Goal: Task Accomplishment & Management: Use online tool/utility

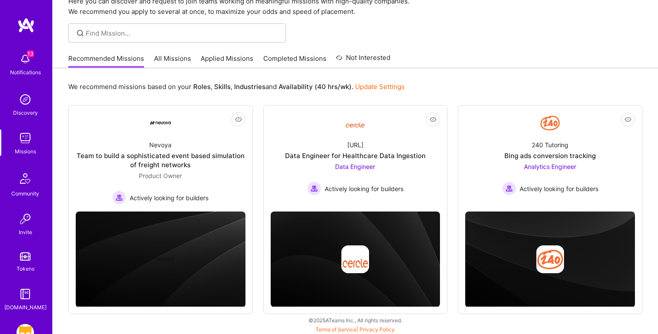
scroll to position [43, 0]
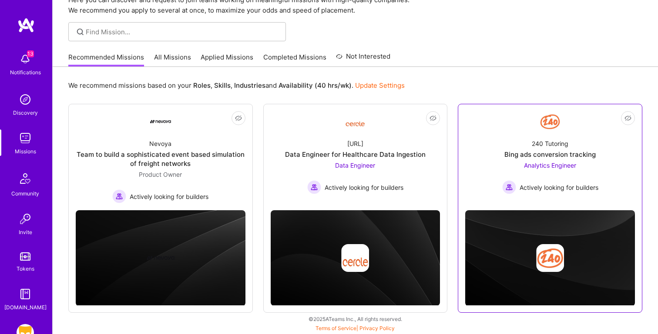
click at [495, 127] on link "Not Interested 240 Tutoring Bing ads conversion tracking Analytics Engineer Act…" at bounding box center [550, 157] width 170 height 92
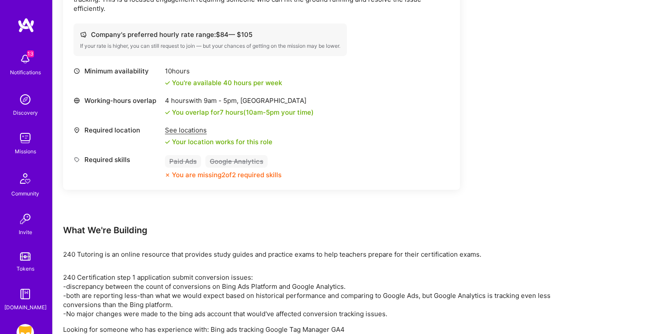
scroll to position [355, 0]
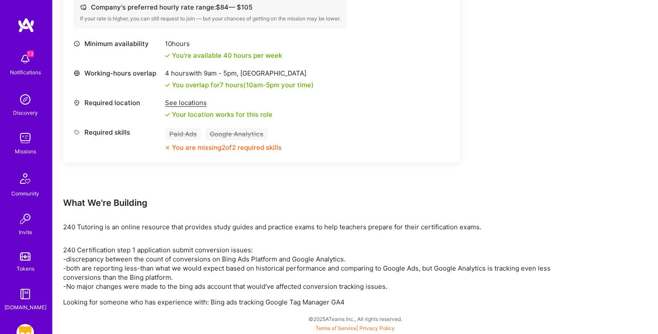
click at [22, 136] on img at bounding box center [25, 138] width 17 height 17
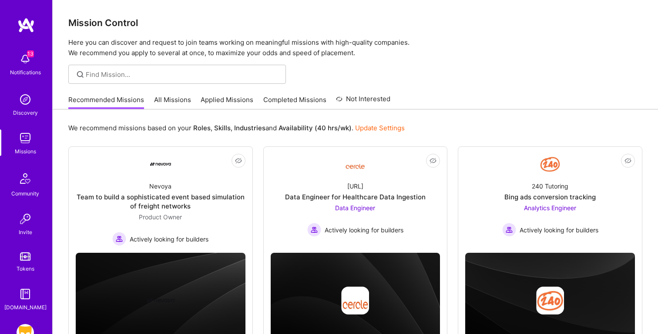
click at [172, 97] on link "All Missions" at bounding box center [172, 102] width 37 height 14
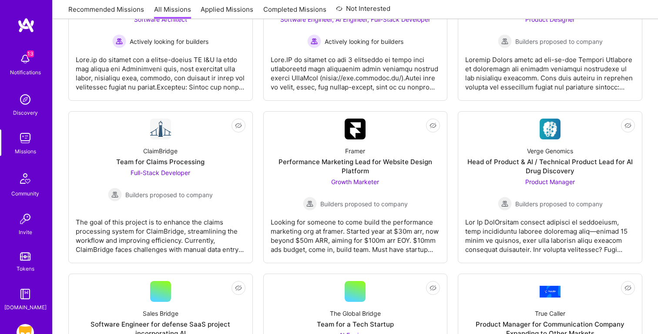
scroll to position [1654, 0]
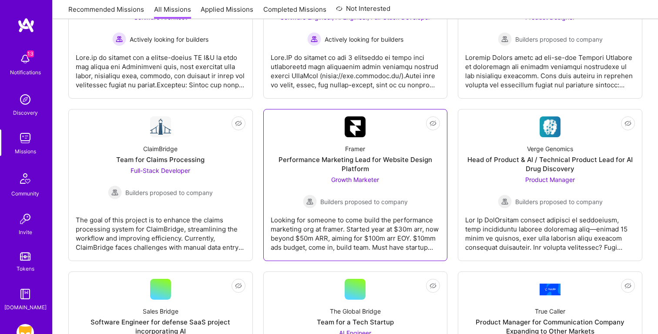
click at [334, 167] on div "Performance Marketing Lead for Website Design Platform" at bounding box center [355, 164] width 170 height 18
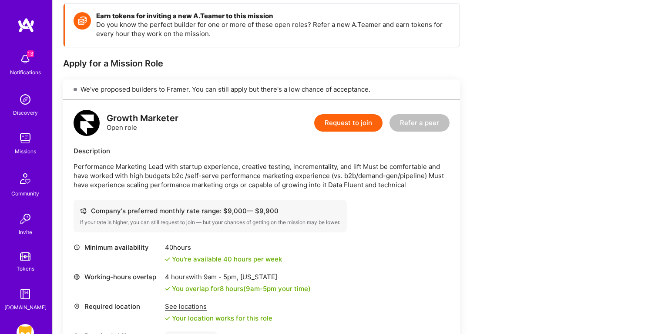
scroll to position [129, 0]
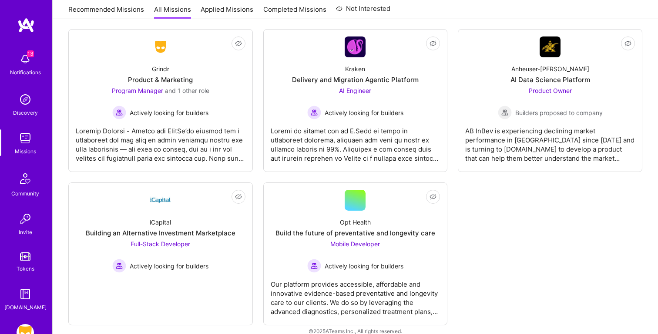
scroll to position [2541, 0]
